Goal: Task Accomplishment & Management: Manage account settings

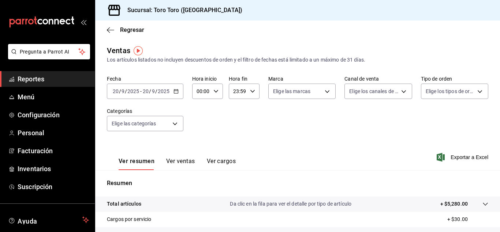
click at [229, 163] on button "Ver cargos" at bounding box center [221, 163] width 29 height 12
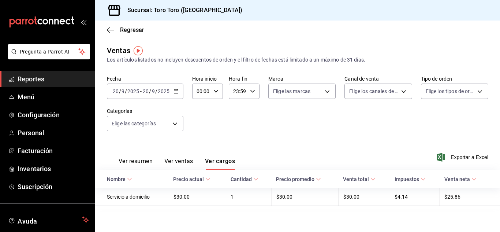
drag, startPoint x: 40, startPoint y: 81, endPoint x: 48, endPoint y: 85, distance: 8.7
click at [40, 81] on span "Reportes" at bounding box center [53, 79] width 71 height 10
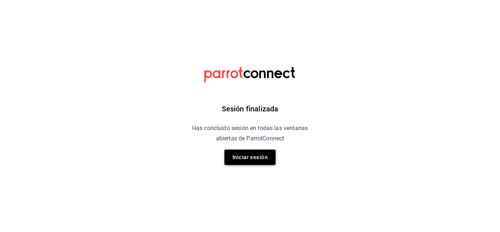
click at [243, 155] on button "Iniciar sesión" at bounding box center [249, 156] width 51 height 15
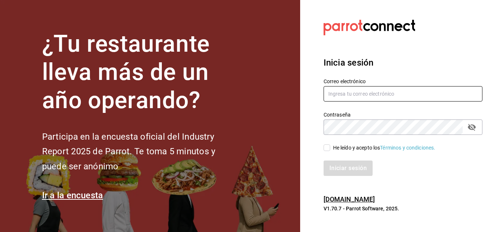
type input "[EMAIL_ADDRESS][PERSON_NAME][DOMAIN_NAME]"
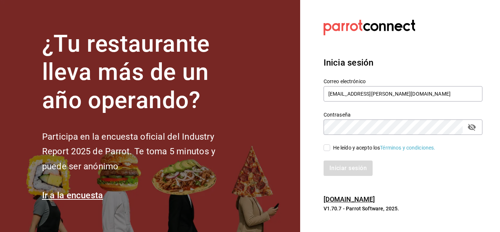
click at [326, 148] on input "He leído y acepto los Términos y condiciones." at bounding box center [327, 147] width 7 height 7
checkbox input "true"
click at [342, 165] on button "Iniciar sesión" at bounding box center [349, 167] width 50 height 15
